Goal: Transaction & Acquisition: Purchase product/service

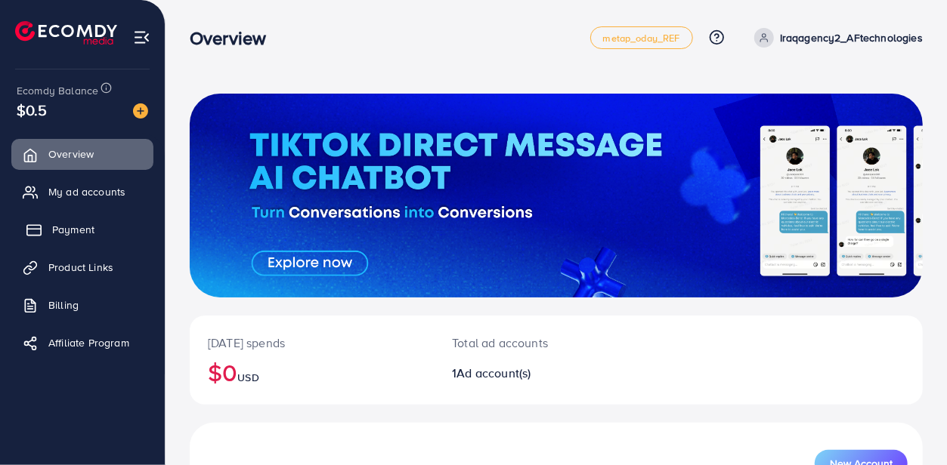
click at [57, 230] on span "Payment" at bounding box center [73, 229] width 42 height 15
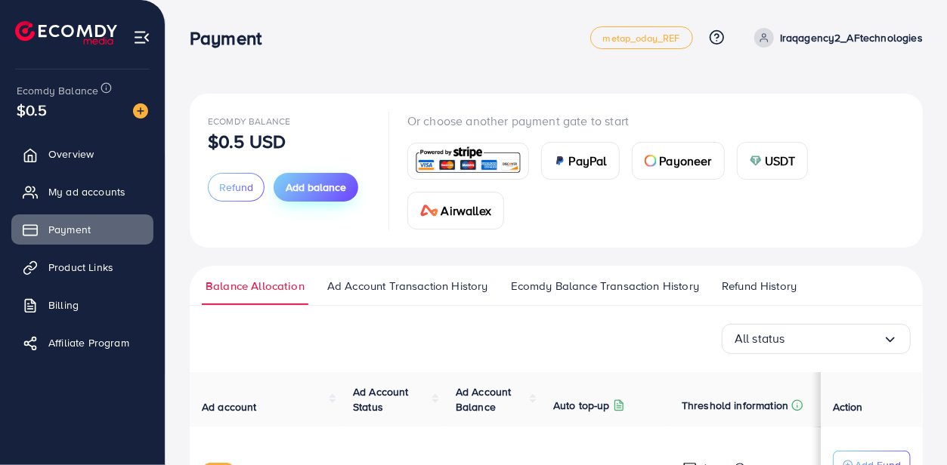
click at [331, 196] on button "Add balance" at bounding box center [315, 187] width 85 height 29
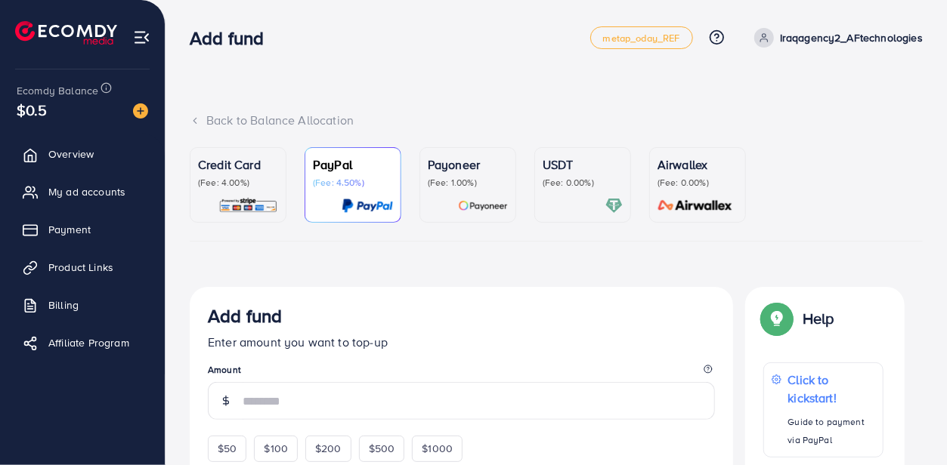
click at [232, 177] on p "(Fee: 4.00%)" at bounding box center [238, 183] width 80 height 12
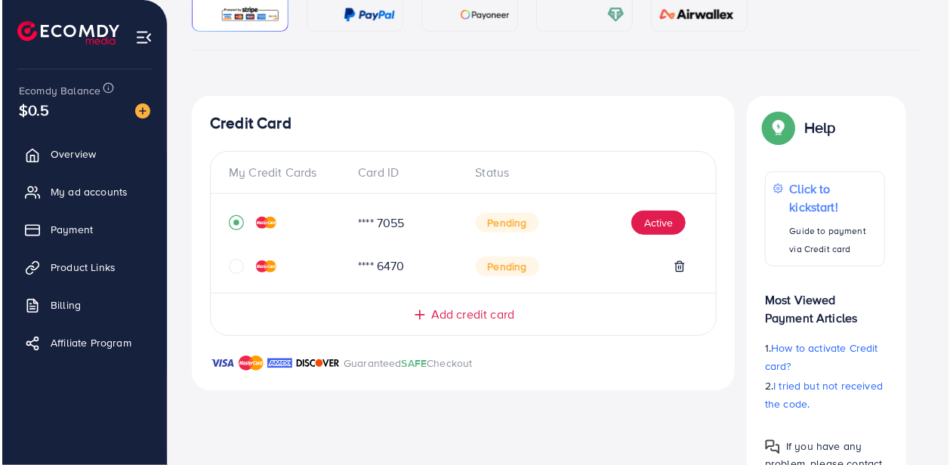
scroll to position [192, 0]
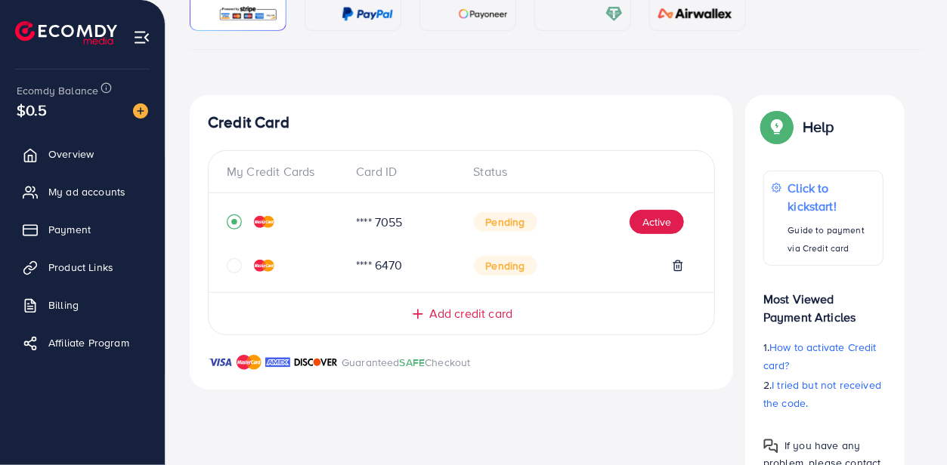
click at [232, 270] on icon "circle" at bounding box center [234, 265] width 15 height 15
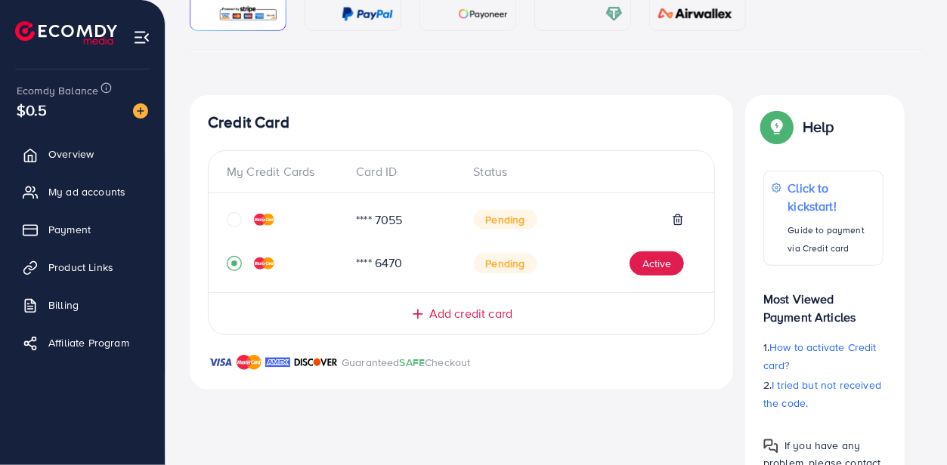
click at [233, 225] on icon "circle" at bounding box center [234, 219] width 15 height 15
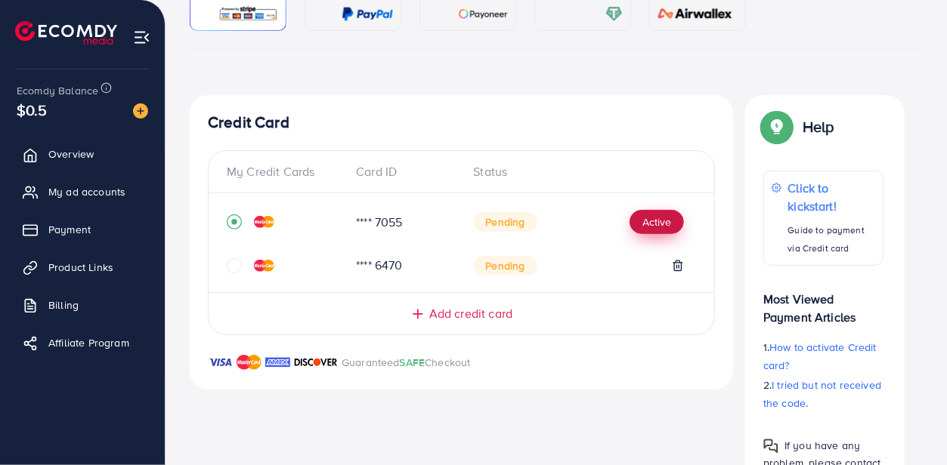
click at [641, 222] on button "Active" at bounding box center [656, 222] width 54 height 24
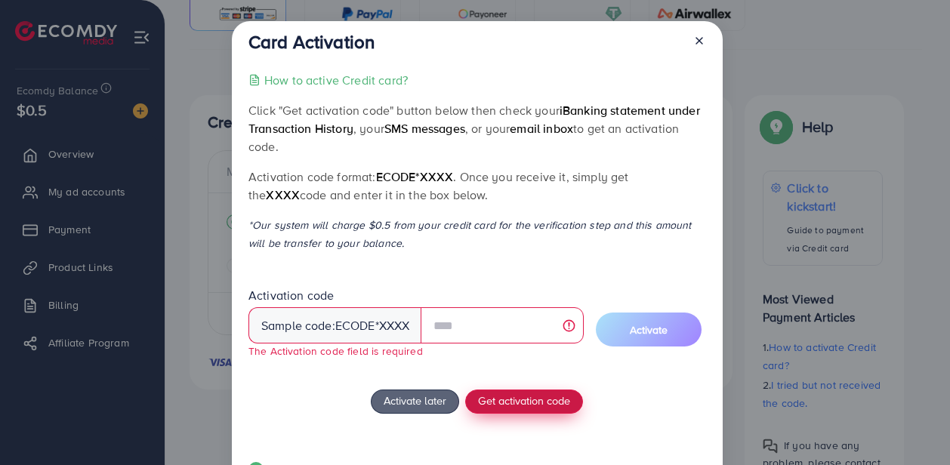
click at [515, 386] on div "How to active Credit card? Click "Get activation code" button below then check …" at bounding box center [477, 284] width 457 height 427
click at [520, 400] on span "Get activation code" at bounding box center [524, 401] width 92 height 16
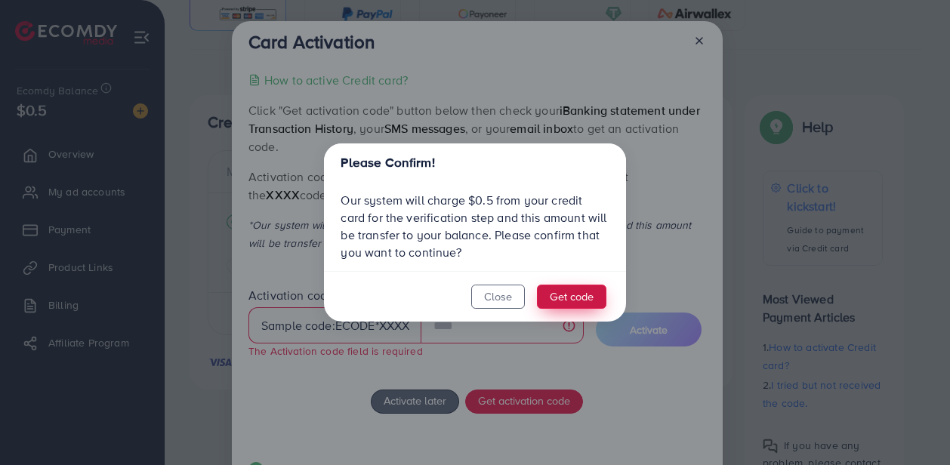
click at [571, 288] on button "Get code" at bounding box center [571, 297] width 69 height 24
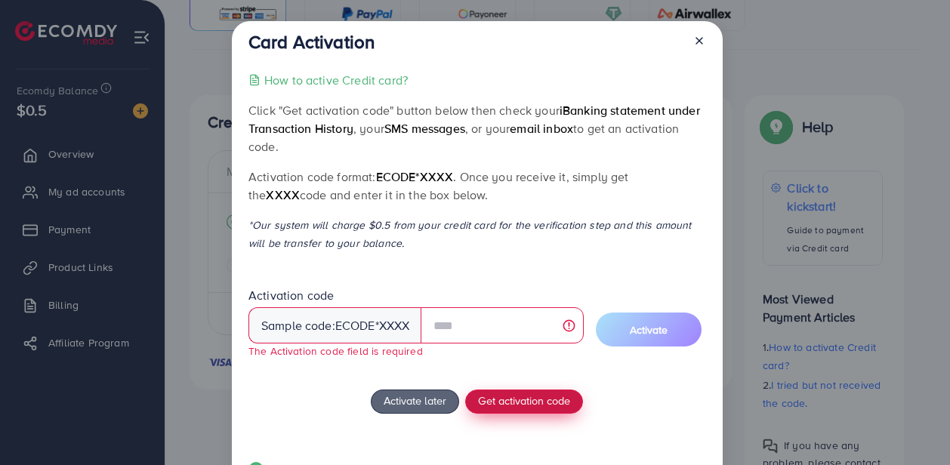
click at [525, 394] on span "Get activation code" at bounding box center [524, 401] width 92 height 16
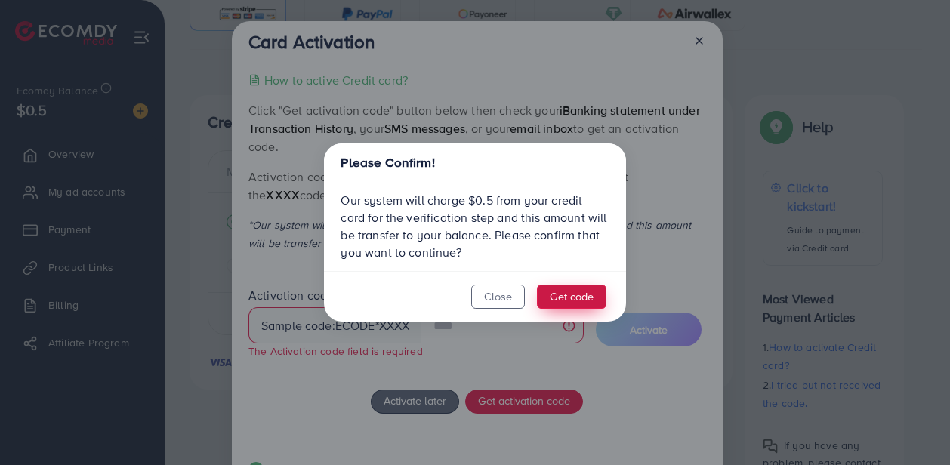
click at [587, 289] on button "Get code" at bounding box center [571, 297] width 69 height 24
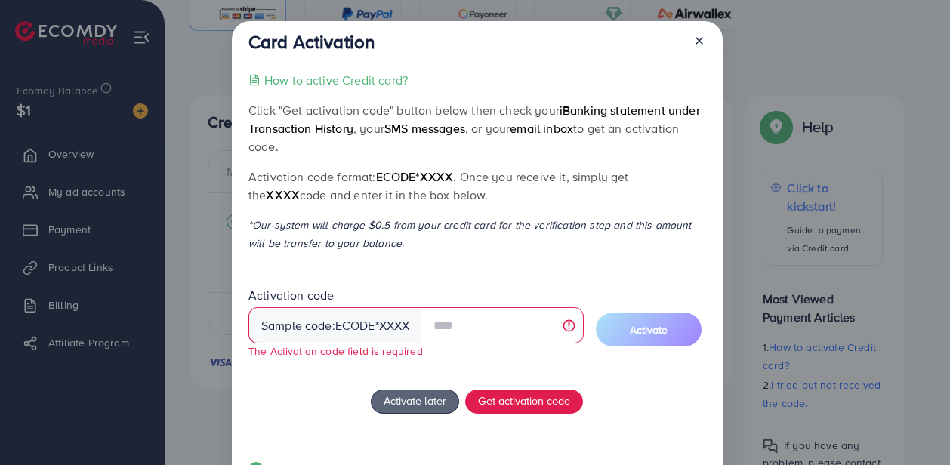
click at [696, 42] on line at bounding box center [699, 41] width 6 height 6
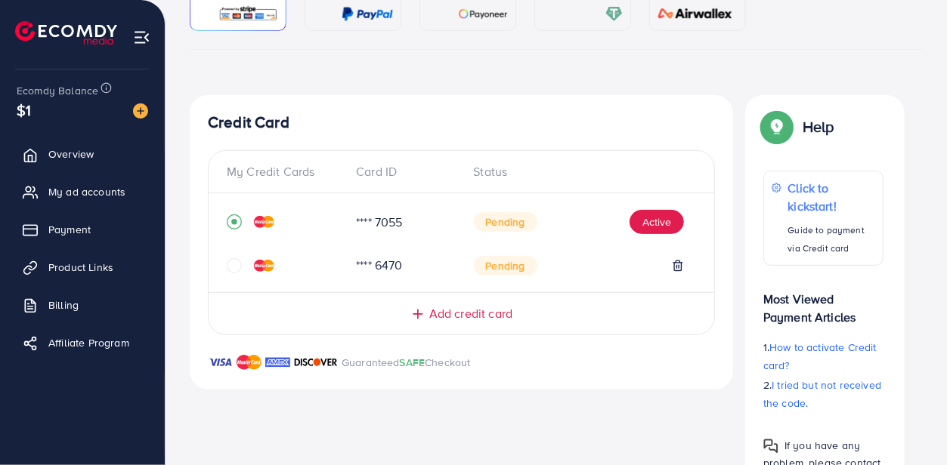
click at [227, 273] on icon "circle" at bounding box center [234, 265] width 15 height 15
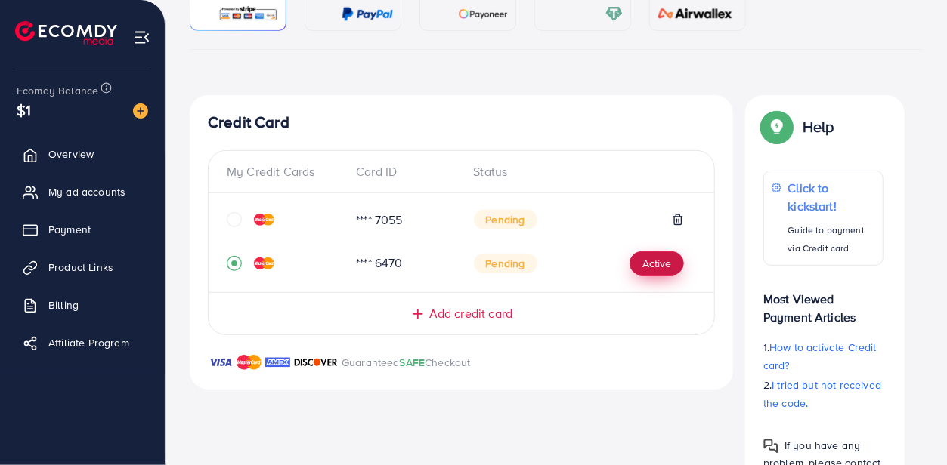
click at [658, 272] on button "Active" at bounding box center [656, 264] width 54 height 24
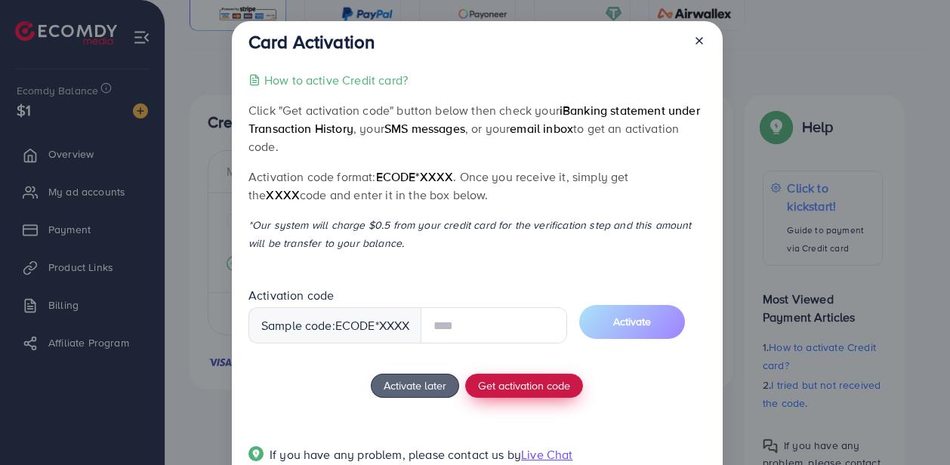
click at [530, 388] on div "How to active Credit card? Click "Get activation code" button below then check …" at bounding box center [477, 277] width 457 height 412
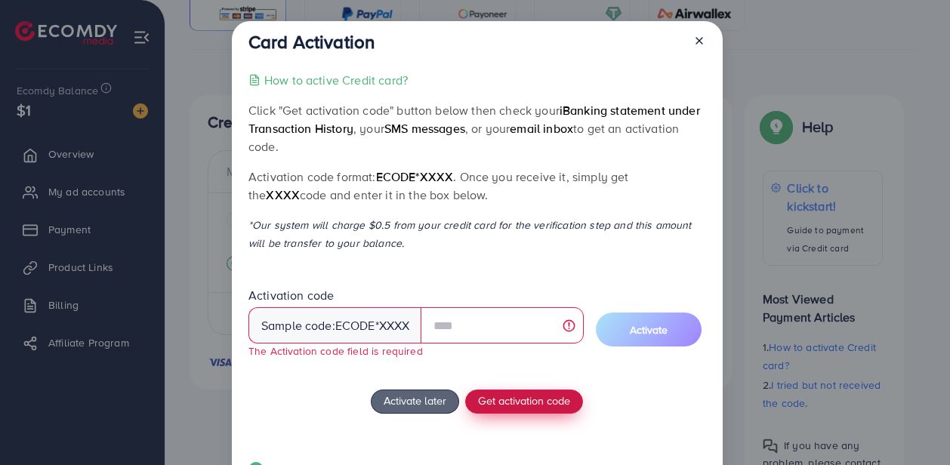
click at [533, 394] on span "Get activation code" at bounding box center [524, 401] width 92 height 16
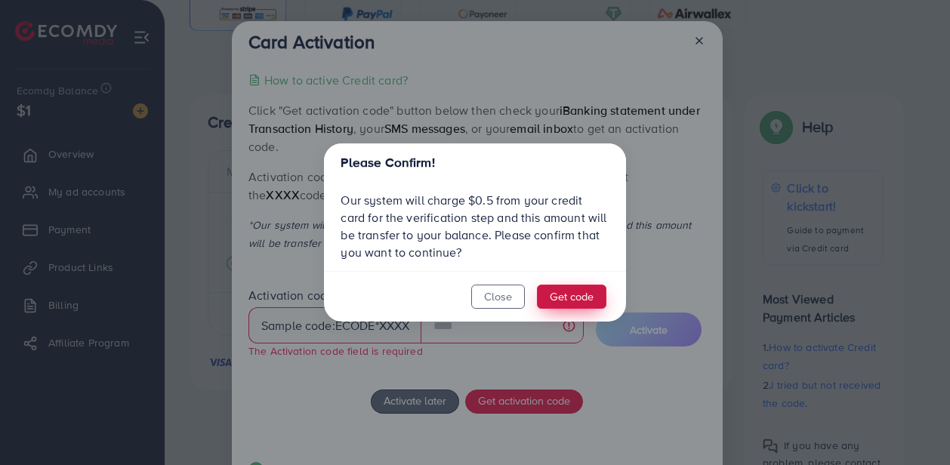
click at [562, 295] on button "Get code" at bounding box center [571, 297] width 69 height 24
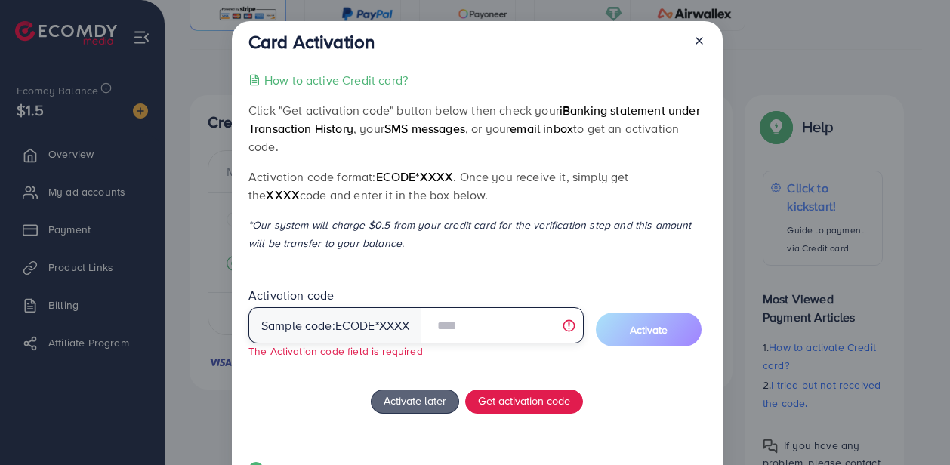
click at [446, 331] on input "text" at bounding box center [502, 325] width 162 height 36
type input "*"
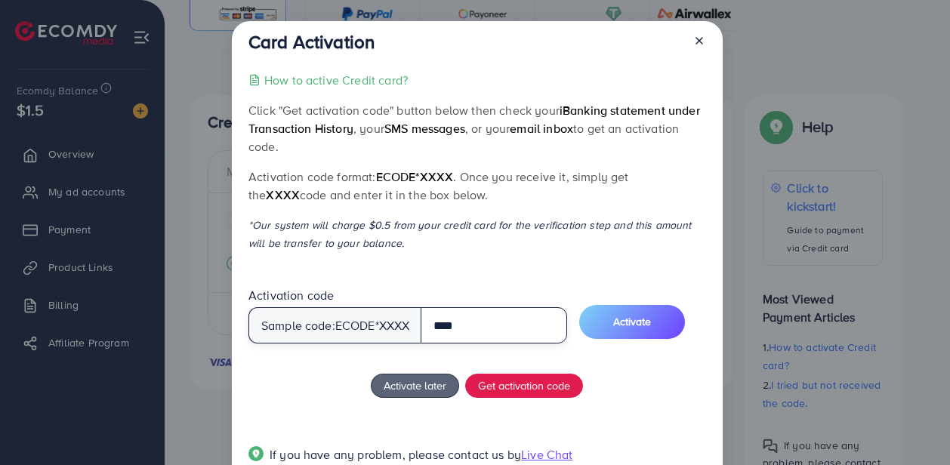
type input "****"
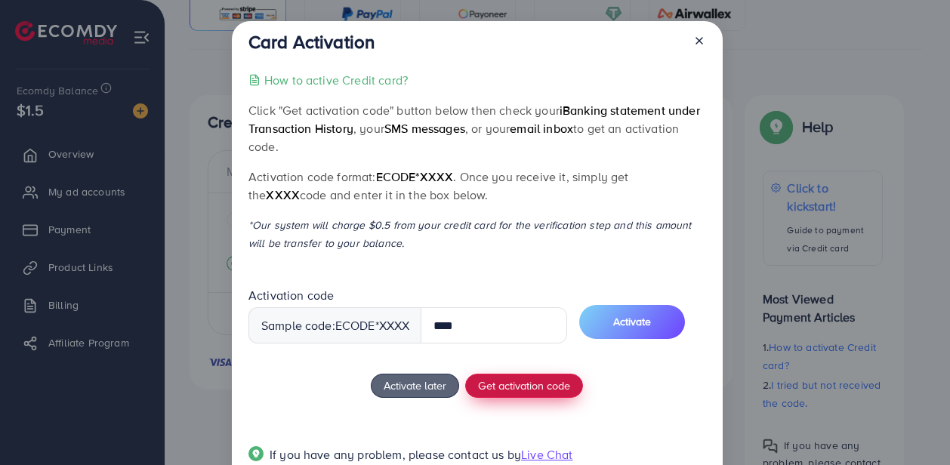
click at [505, 388] on span "Get activation code" at bounding box center [524, 386] width 92 height 16
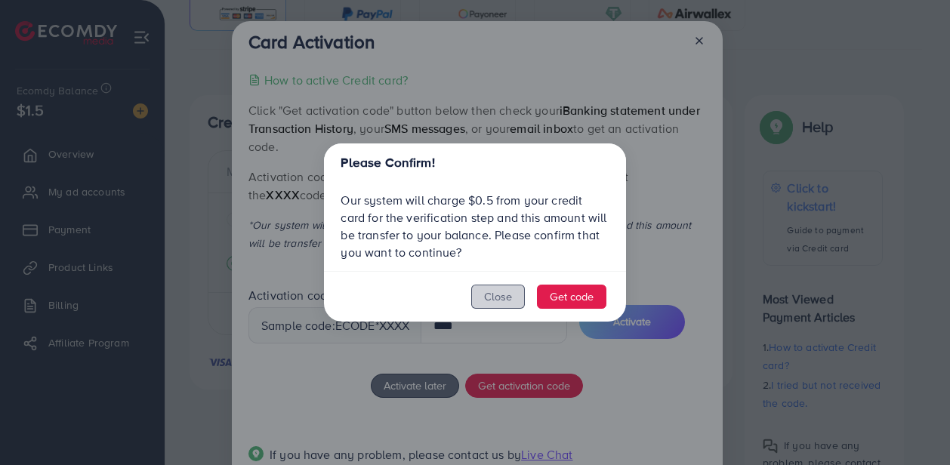
click at [487, 295] on button "Close" at bounding box center [498, 297] width 54 height 24
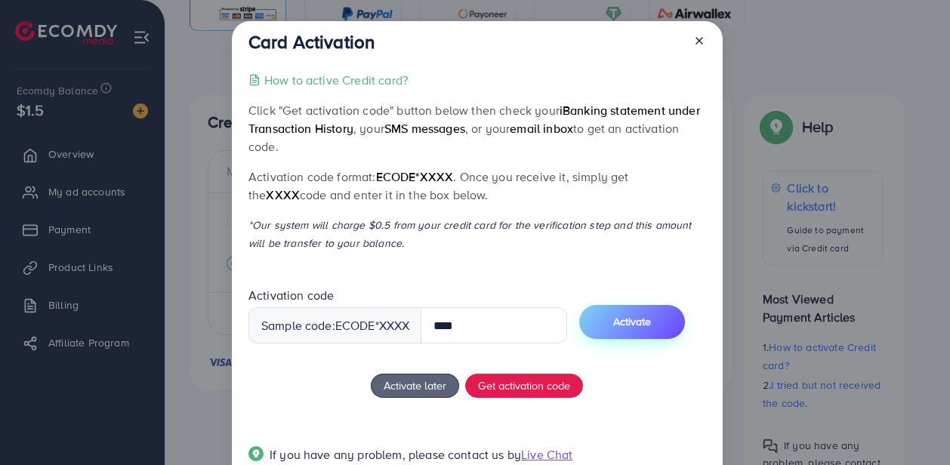
click at [627, 323] on span "Activate" at bounding box center [632, 321] width 38 height 15
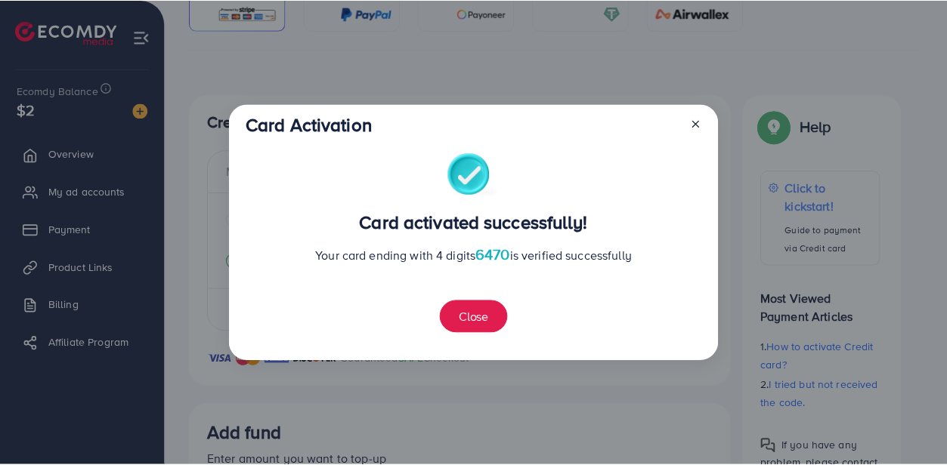
scroll to position [480, 0]
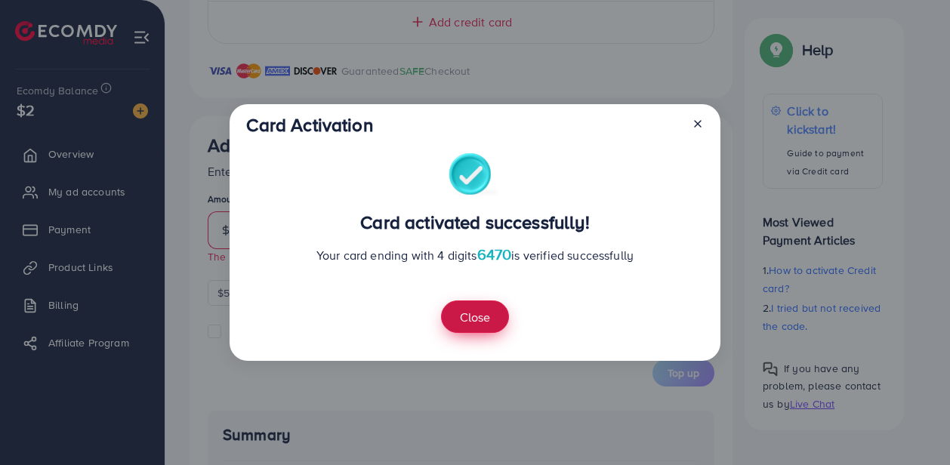
click at [477, 317] on button "Close" at bounding box center [475, 317] width 68 height 32
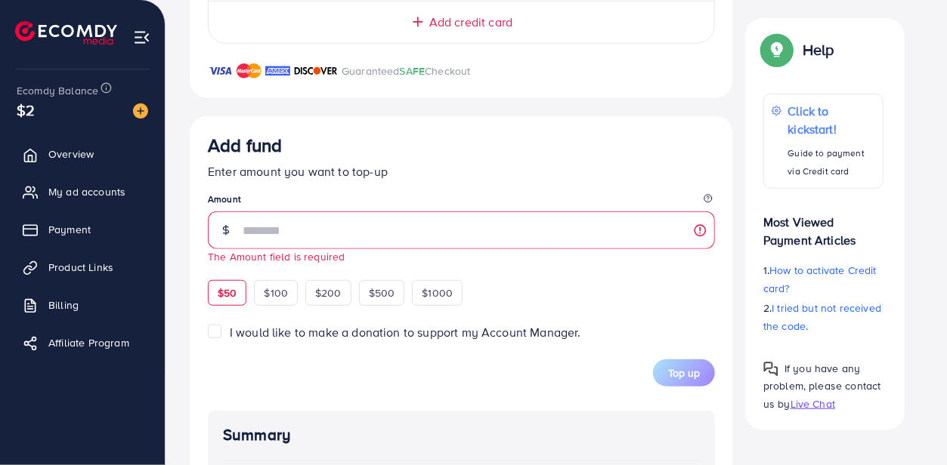
click at [210, 299] on div "$50" at bounding box center [227, 293] width 39 height 26
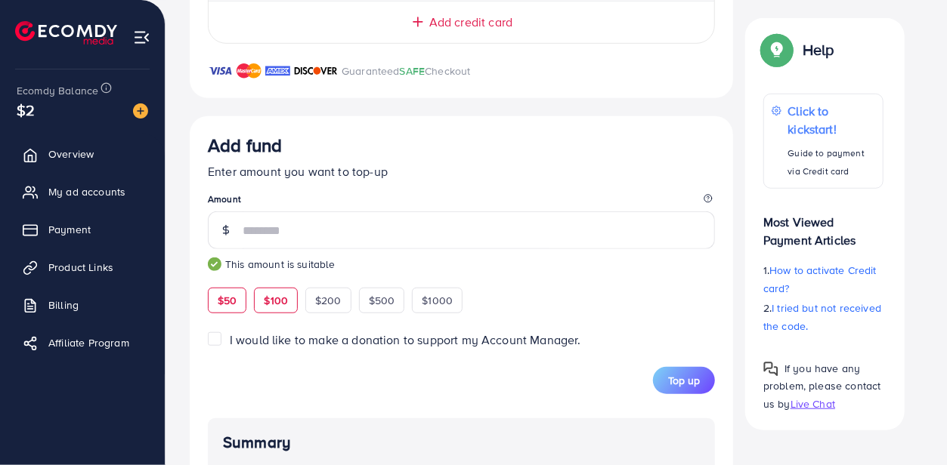
click at [274, 308] on span "$100" at bounding box center [276, 300] width 24 height 15
click at [230, 301] on span "$50" at bounding box center [227, 300] width 19 height 15
type input "**"
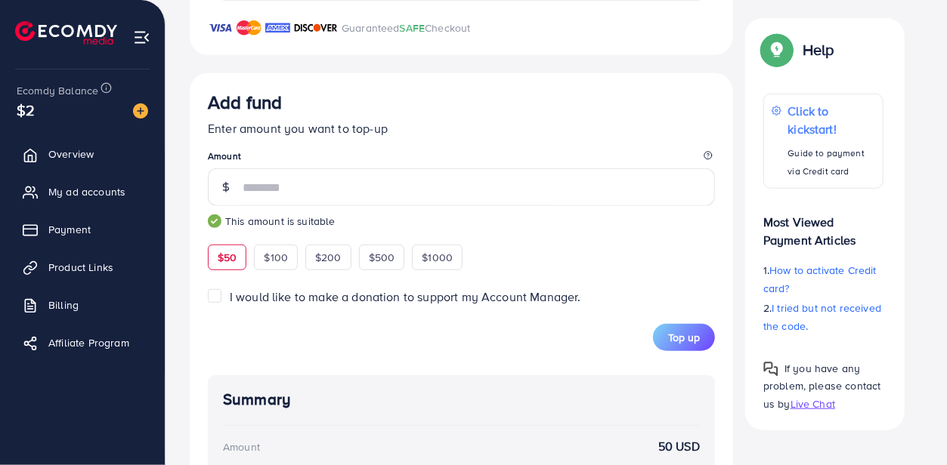
scroll to position [530, 0]
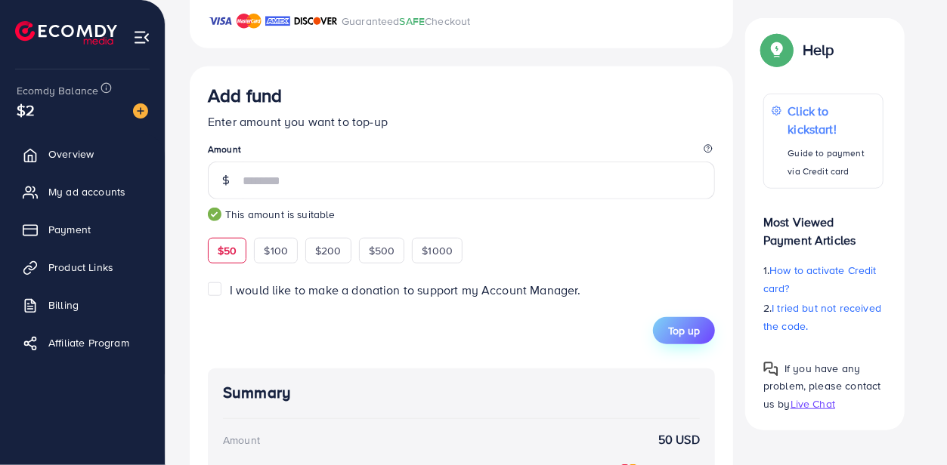
click at [683, 333] on span "Top up" at bounding box center [684, 330] width 32 height 15
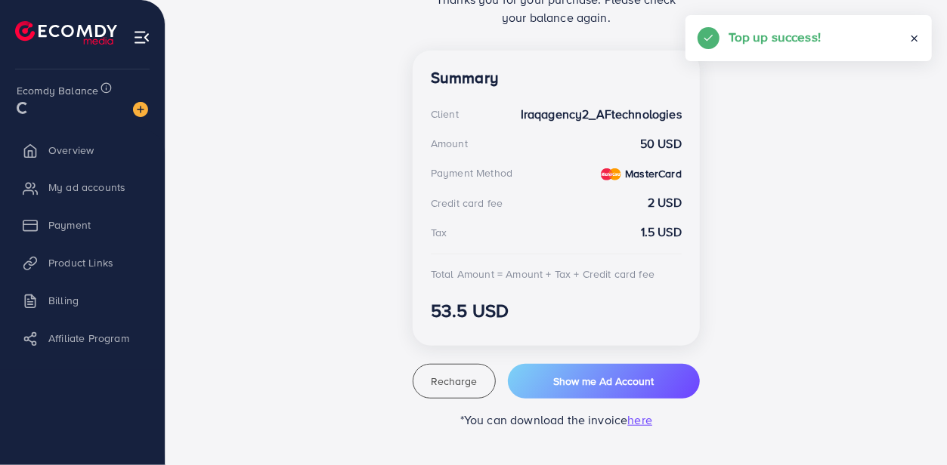
scroll to position [391, 0]
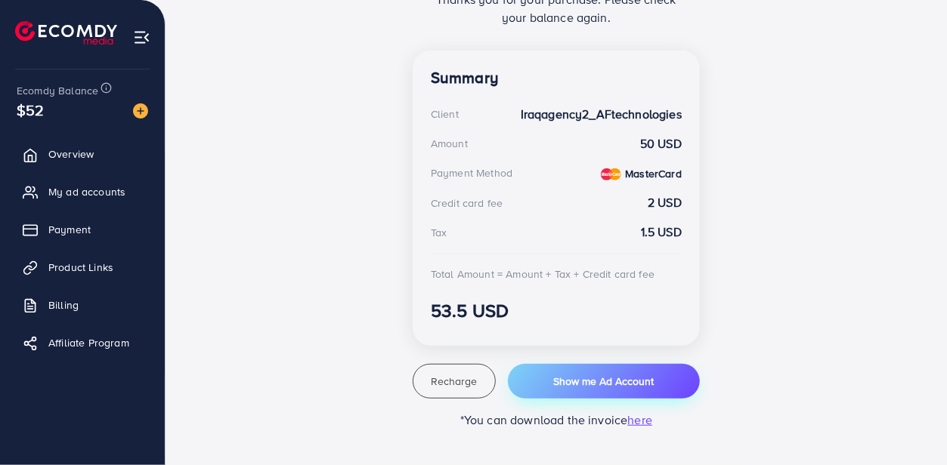
click at [559, 388] on span "Show me Ad Account" at bounding box center [603, 381] width 100 height 15
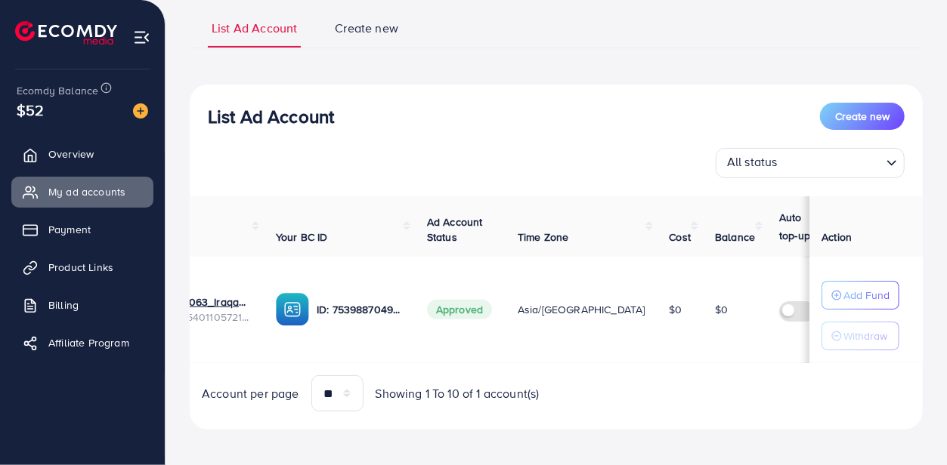
scroll to position [0, 171]
